Goal: Transaction & Acquisition: Book appointment/travel/reservation

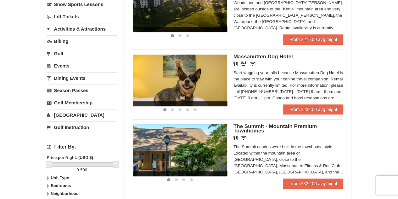
scroll to position [63, 0]
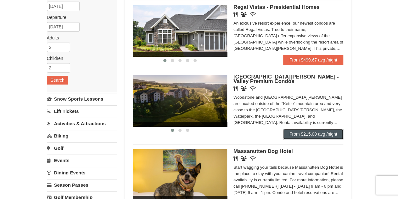
click at [327, 136] on link "From $215.00 avg /night" at bounding box center [313, 134] width 60 height 10
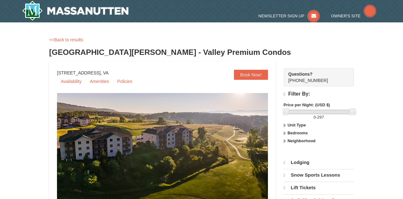
select select "9"
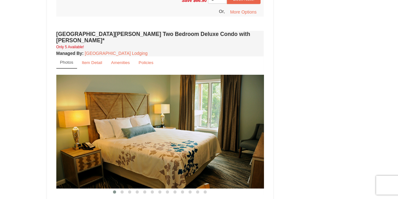
scroll to position [881, 0]
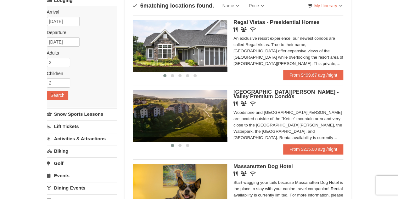
scroll to position [63, 0]
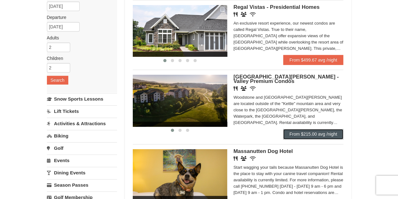
click at [296, 135] on link "From $215.00 avg /night" at bounding box center [313, 134] width 60 height 10
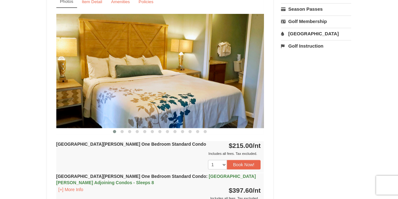
scroll to position [252, 0]
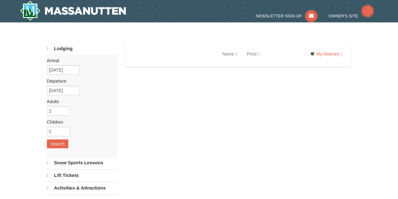
select select "9"
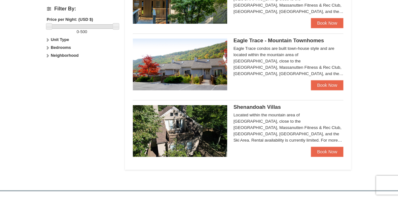
scroll to position [315, 0]
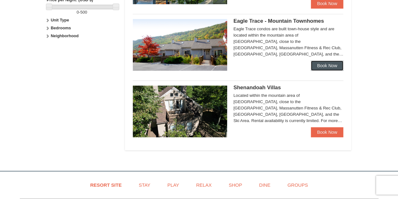
click at [325, 66] on link "Book Now" at bounding box center [327, 65] width 33 height 10
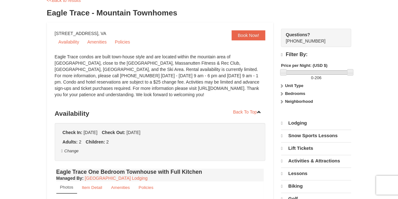
select select "9"
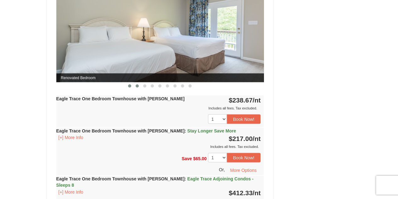
scroll to position [597, 0]
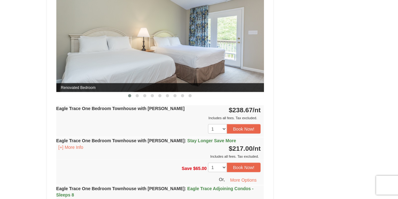
click at [147, 138] on strong "Eagle Trace One Bedroom Townhouse with Jacuzzi : Stay Longer Save More" at bounding box center [146, 140] width 180 height 5
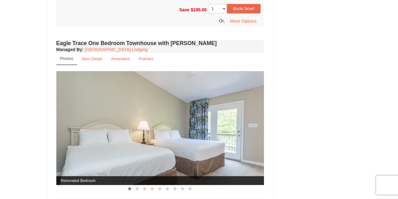
scroll to position [503, 0]
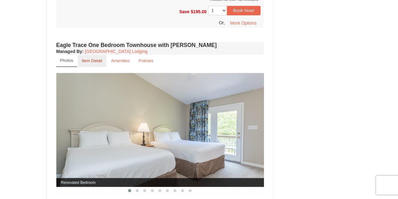
click at [86, 60] on small "Item Detail" at bounding box center [92, 60] width 20 height 5
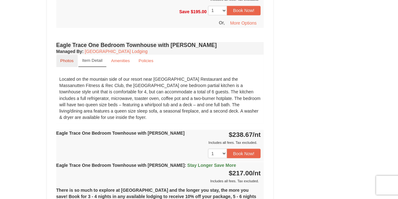
click at [73, 63] on link "Photos" at bounding box center [66, 60] width 21 height 12
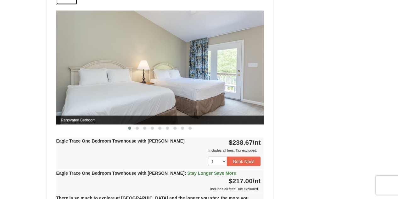
scroll to position [566, 0]
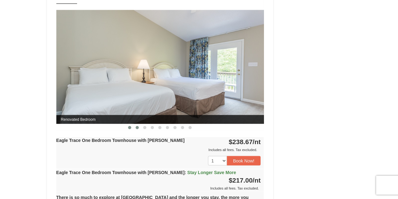
click at [135, 127] on button at bounding box center [137, 127] width 8 height 6
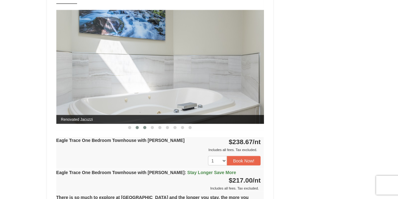
click at [143, 124] on button at bounding box center [145, 127] width 8 height 6
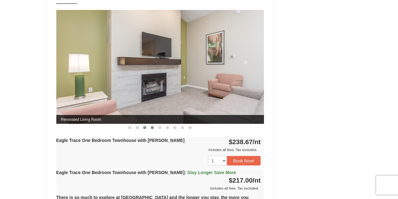
click at [149, 125] on button at bounding box center [153, 127] width 8 height 6
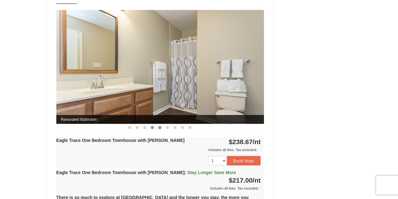
click at [159, 127] on button at bounding box center [160, 127] width 8 height 6
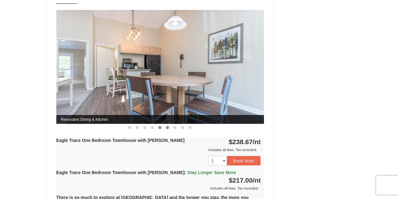
click at [170, 127] on button at bounding box center [168, 127] width 8 height 6
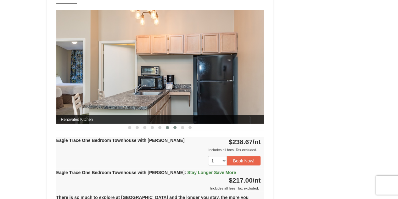
click at [177, 126] on button at bounding box center [175, 127] width 8 height 6
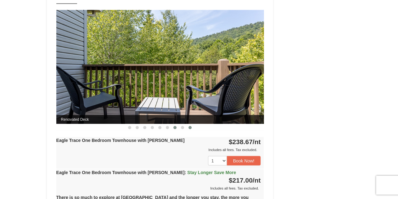
click at [190, 127] on span at bounding box center [189, 127] width 3 height 3
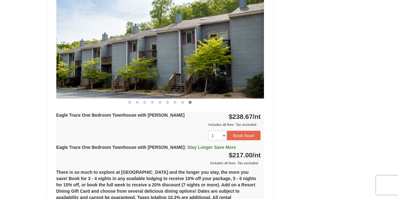
scroll to position [660, 0]
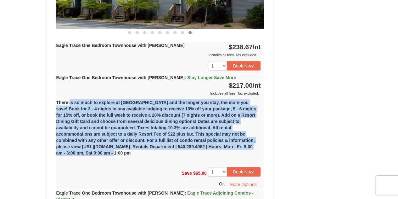
drag, startPoint x: 67, startPoint y: 100, endPoint x: 101, endPoint y: 157, distance: 66.2
click at [101, 157] on div "There is so much to explore at Massanutten Resort and the longer you stay, the …" at bounding box center [160, 129] width 208 height 67
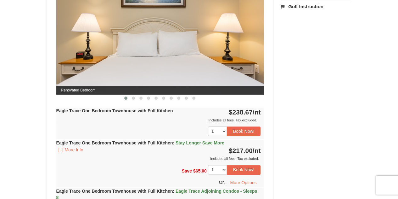
scroll to position [220, 0]
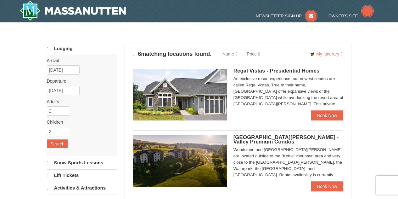
scroll to position [315, 0]
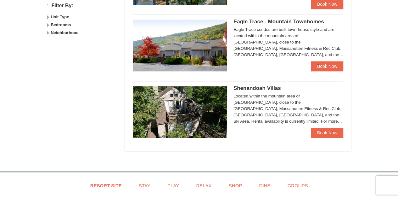
select select "9"
